Goal: Task Accomplishment & Management: Use online tool/utility

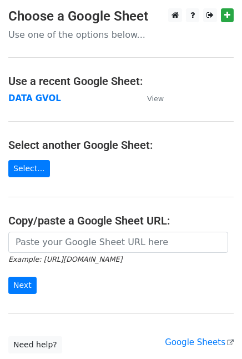
click at [31, 93] on strong "DATA GVOL" at bounding box center [34, 98] width 53 height 10
drag, startPoint x: 0, startPoint y: 0, endPoint x: 31, endPoint y: 92, distance: 97.2
click at [31, 93] on strong "DATA GVOL" at bounding box center [34, 98] width 53 height 10
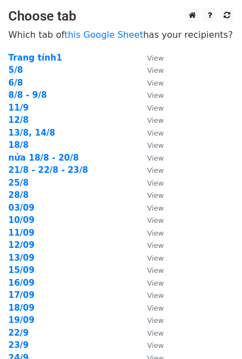
scroll to position [227, 0]
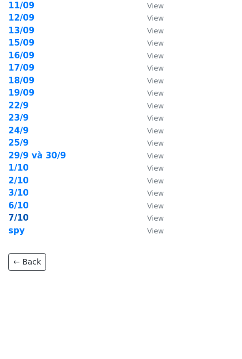
click at [18, 219] on strong "7/10" at bounding box center [18, 218] width 21 height 10
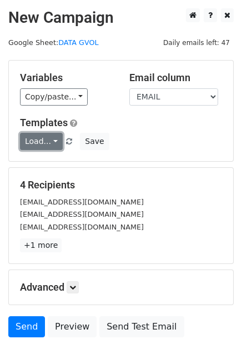
click at [44, 142] on link "Load..." at bounding box center [41, 141] width 43 height 17
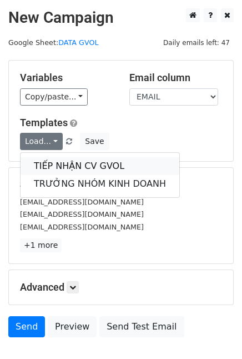
click at [52, 158] on link "TIẾP NHẬN CV GVOL" at bounding box center [100, 166] width 159 height 18
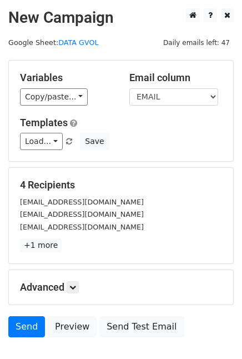
scroll to position [13, 0]
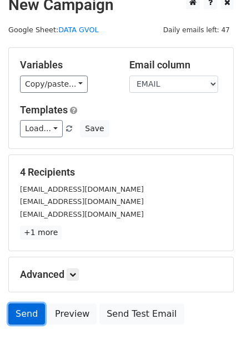
click at [27, 312] on link "Send" at bounding box center [26, 313] width 37 height 21
